Goal: Navigation & Orientation: Find specific page/section

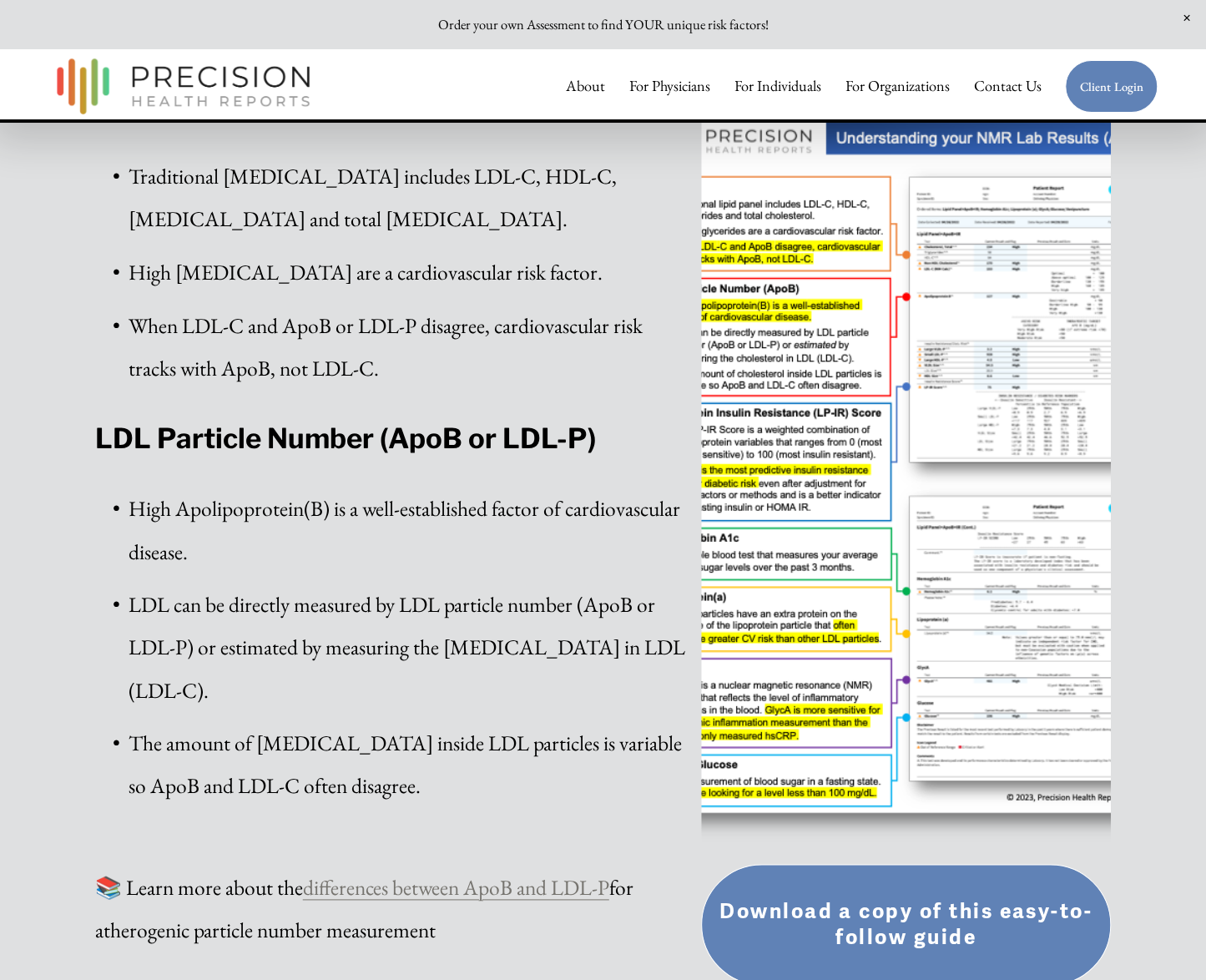
scroll to position [584, 0]
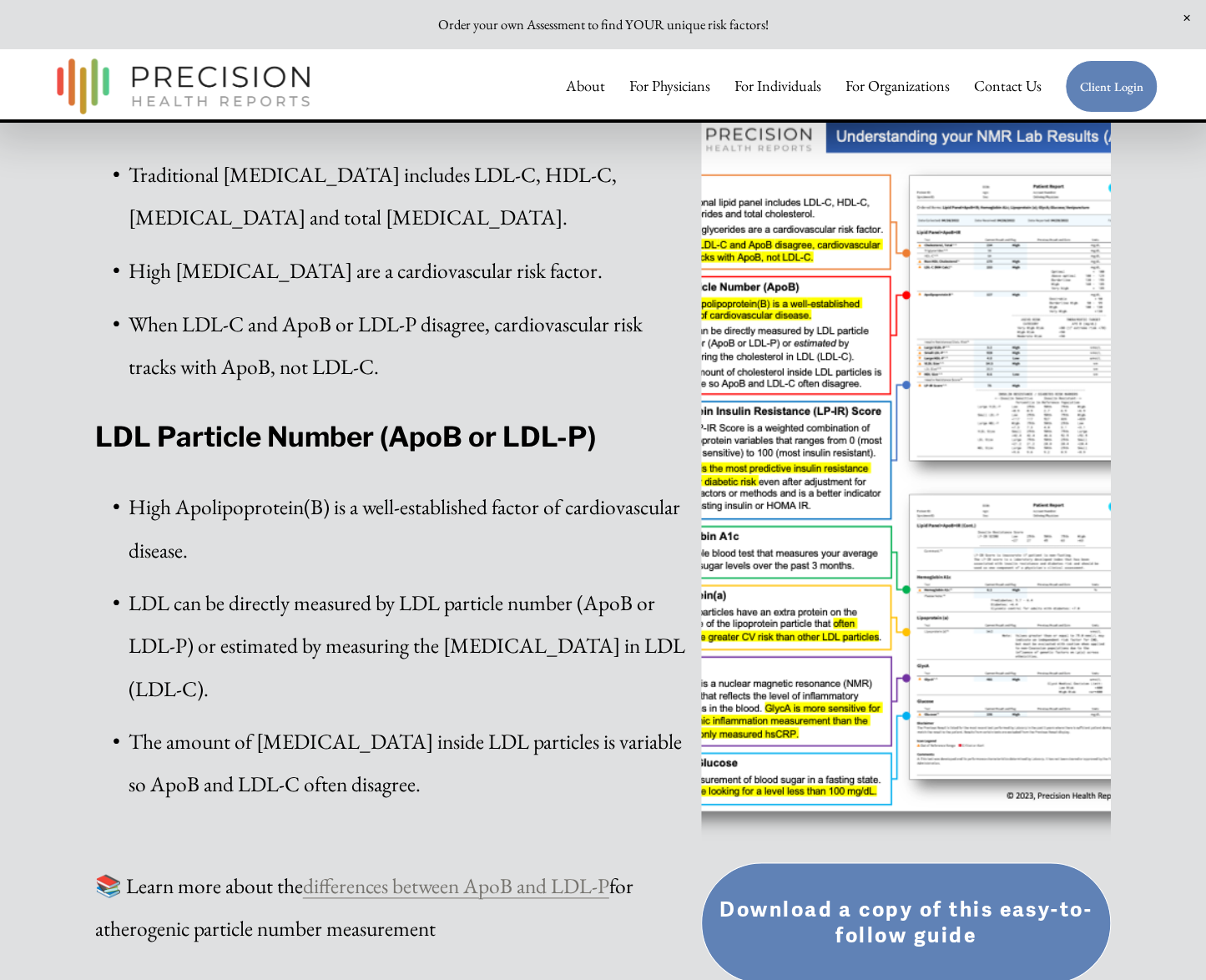
click at [839, 629] on div at bounding box center [906, 468] width 411 height 771
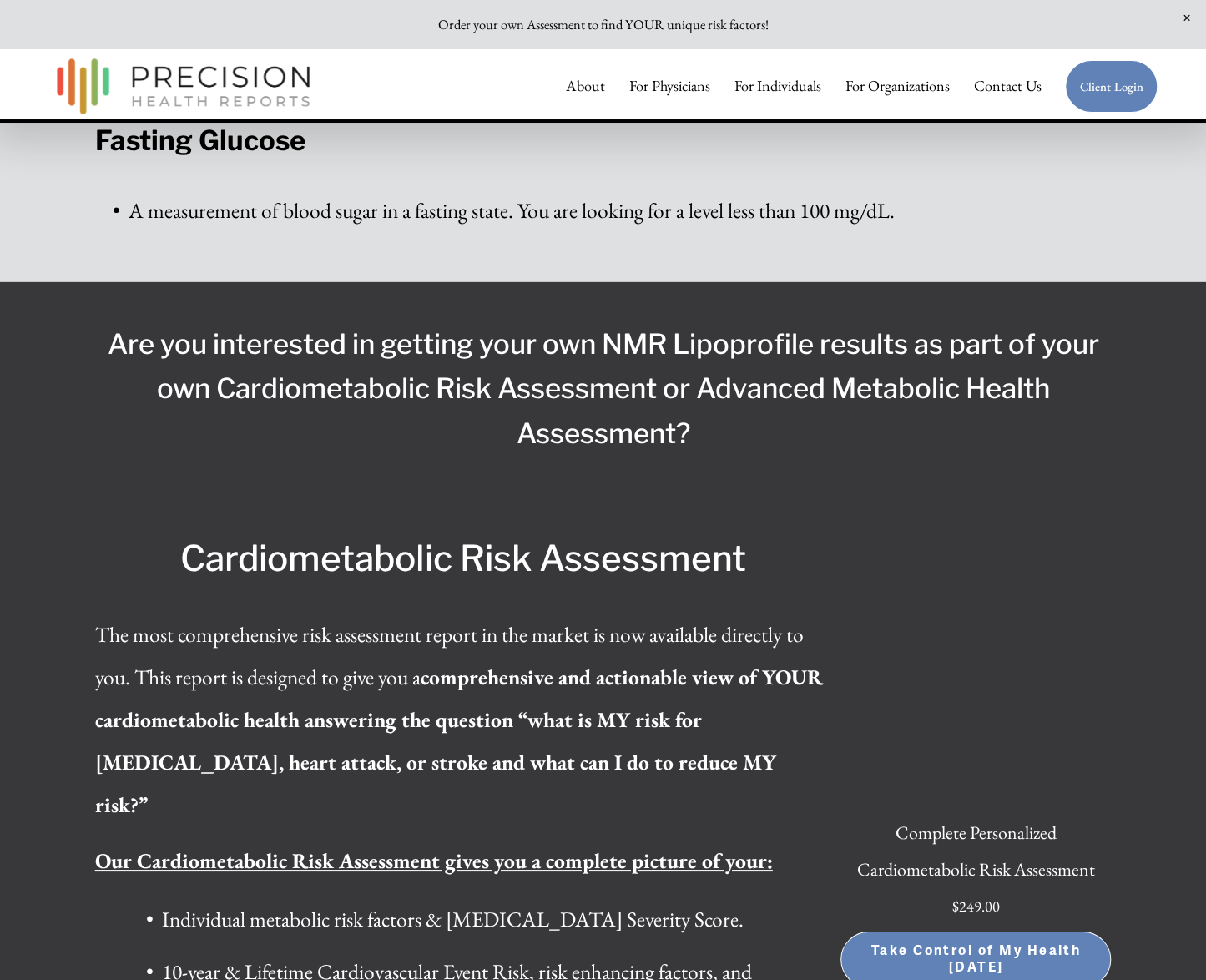
scroll to position [3088, 0]
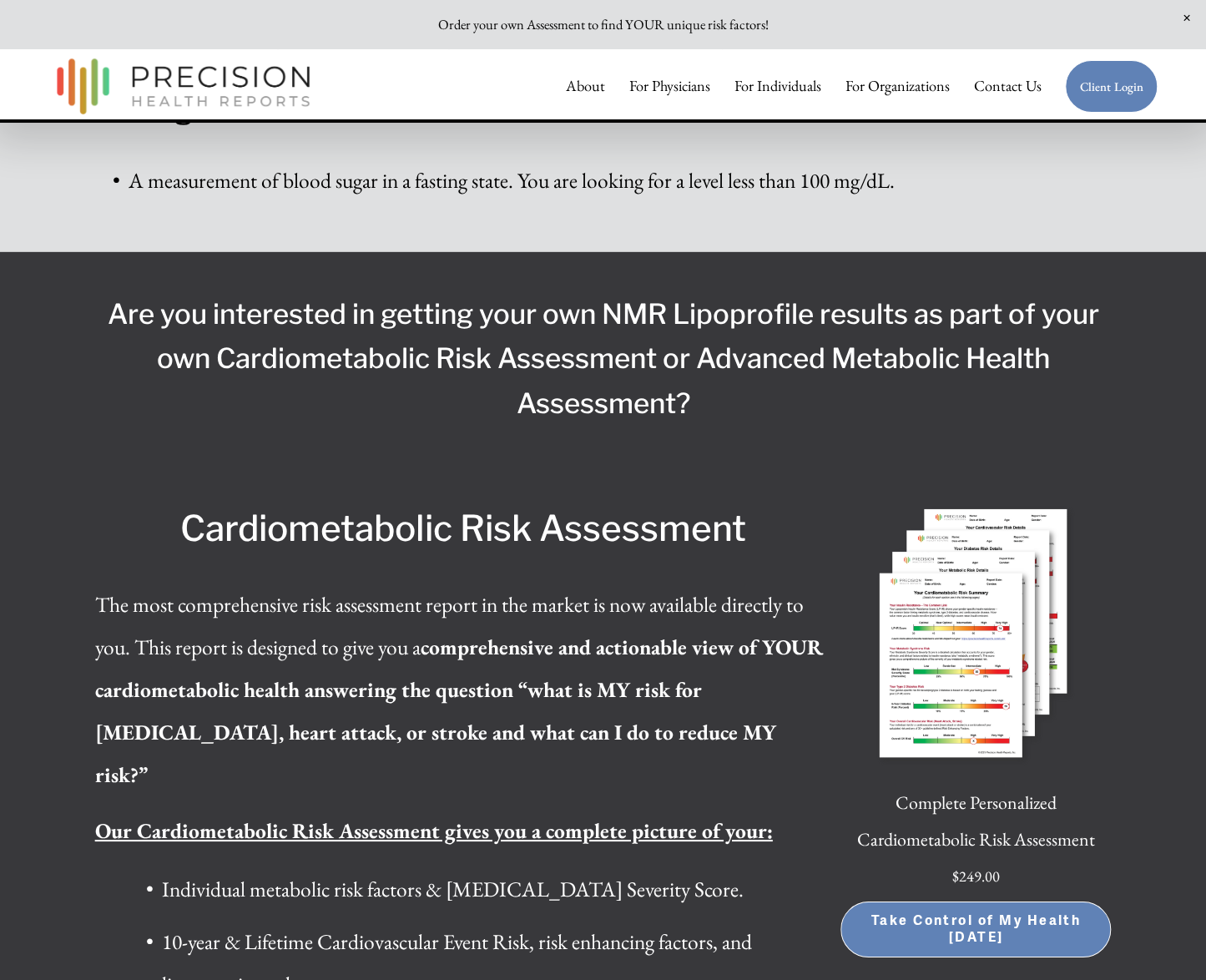
click at [269, 74] on img at bounding box center [183, 86] width 271 height 71
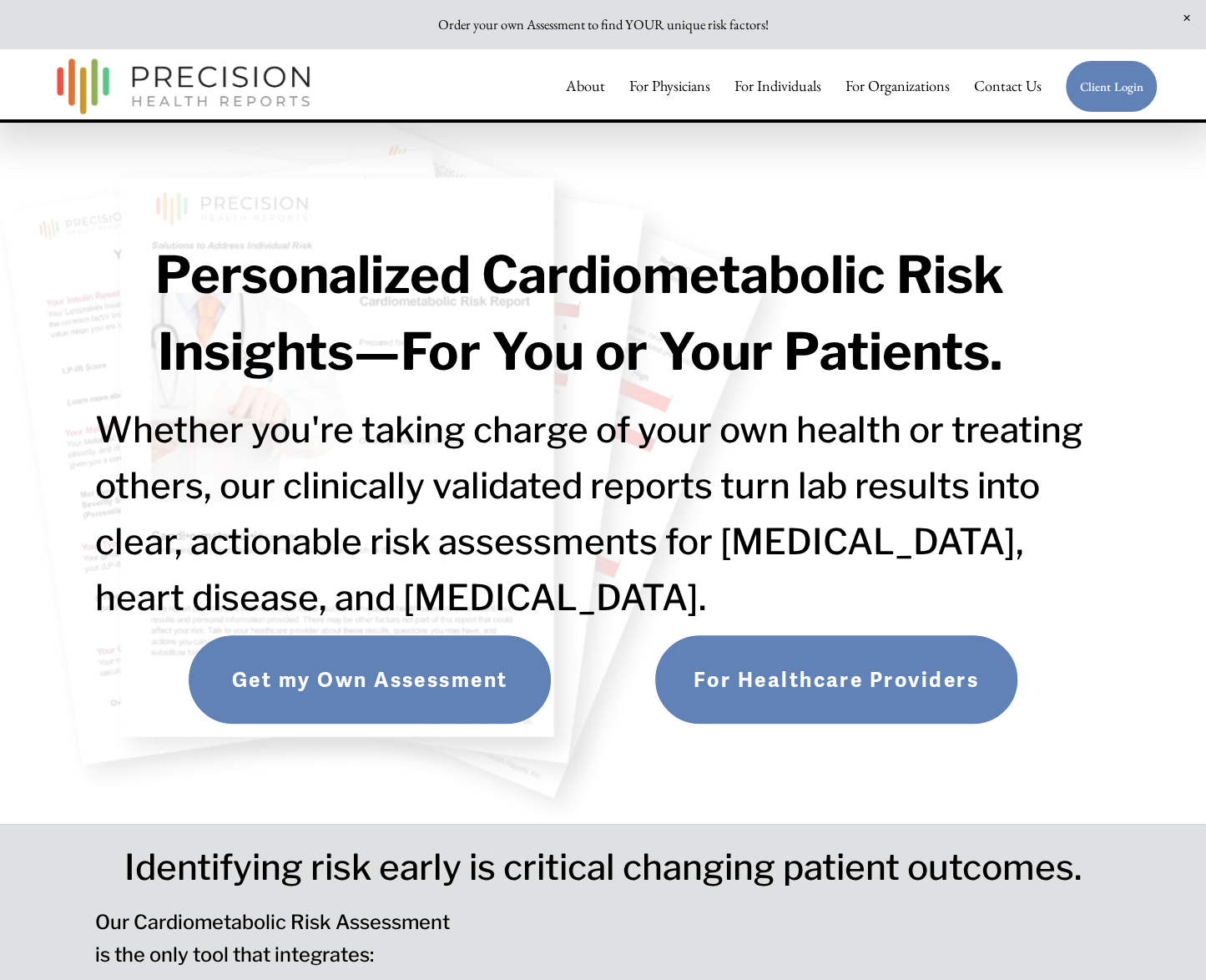
click at [771, 694] on link "For Healthcare Providers" at bounding box center [836, 679] width 363 height 90
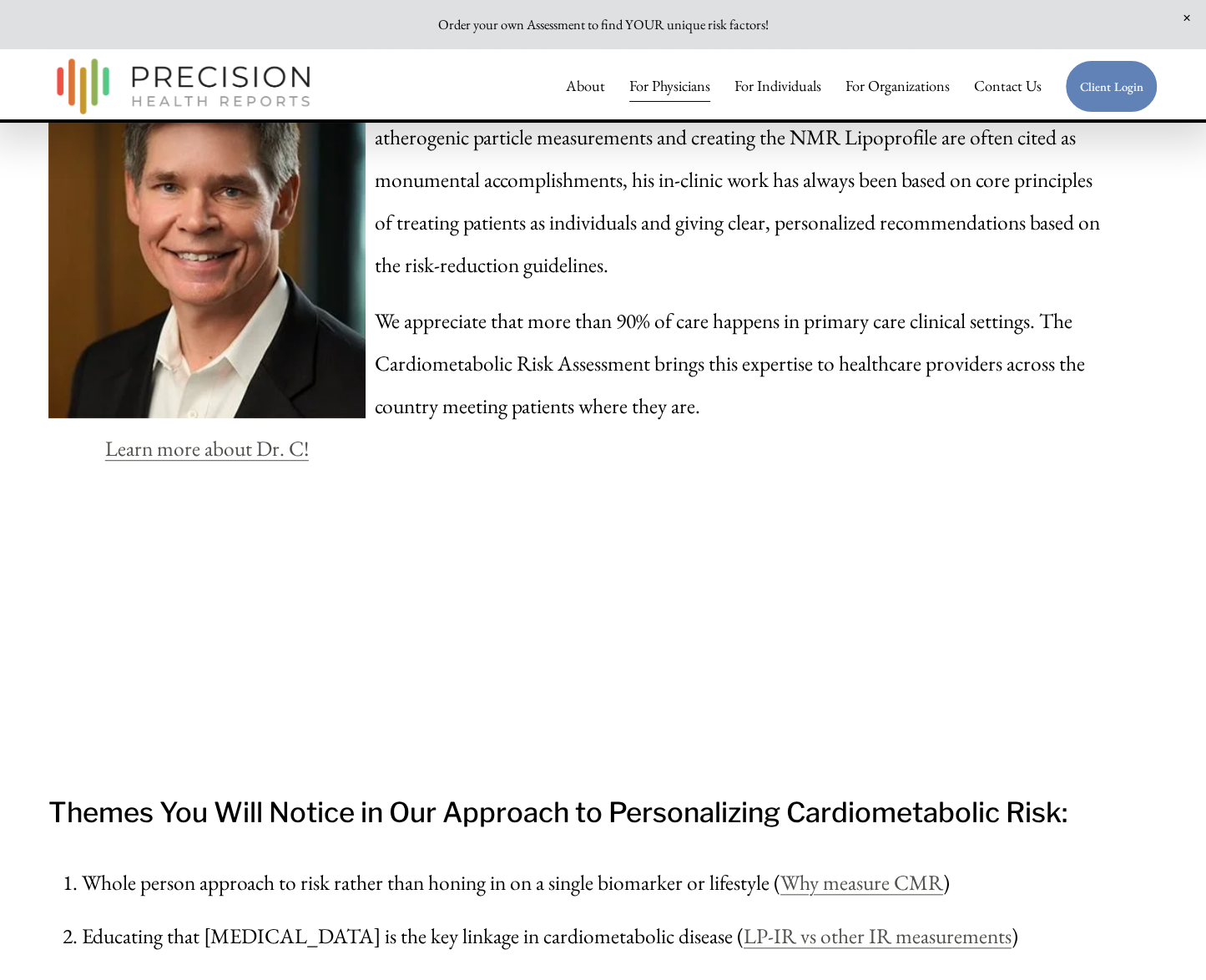
scroll to position [3923, 0]
click at [682, 23] on link at bounding box center [603, 25] width 1206 height 49
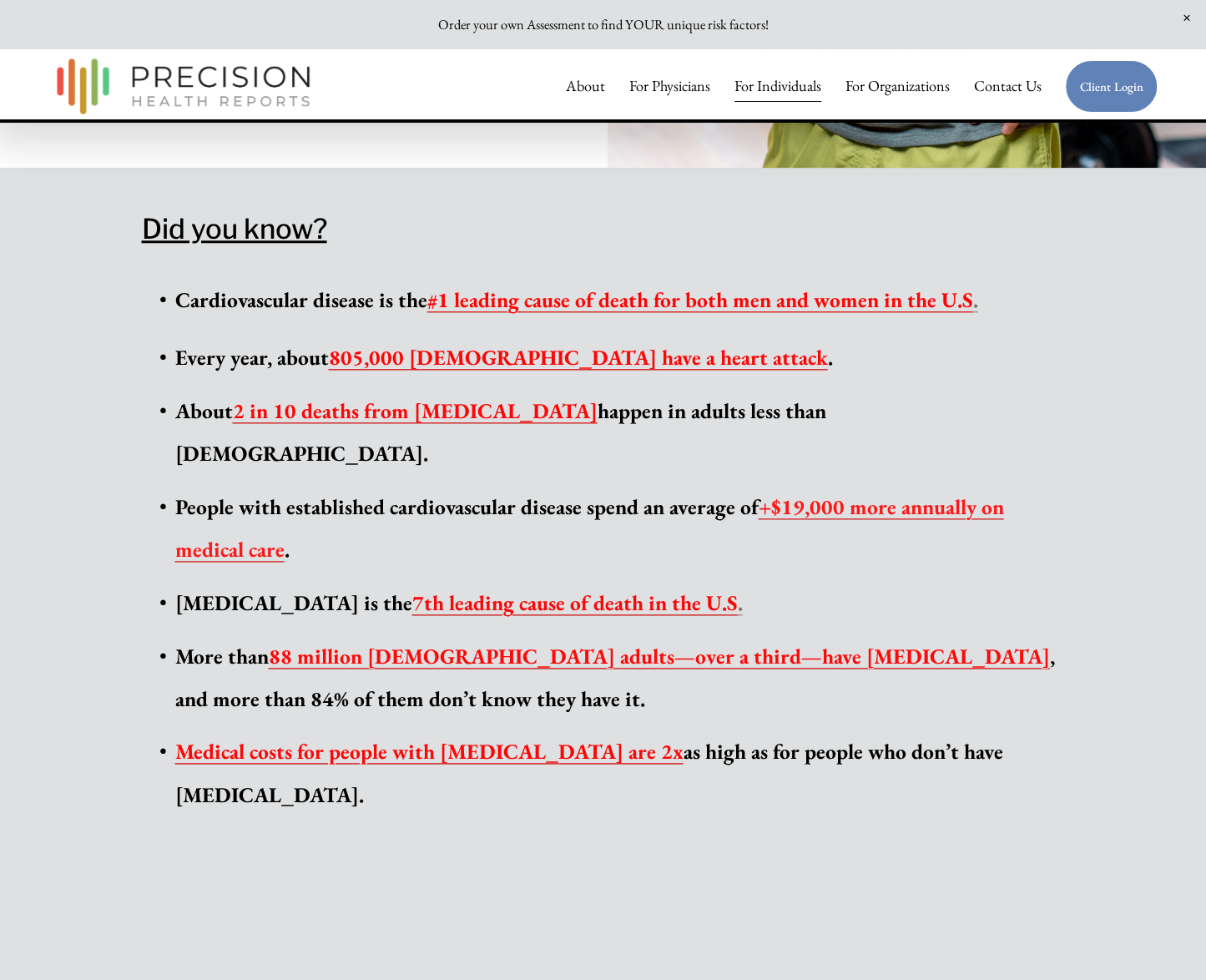
scroll to position [751, 0]
